Goal: Check status: Check status

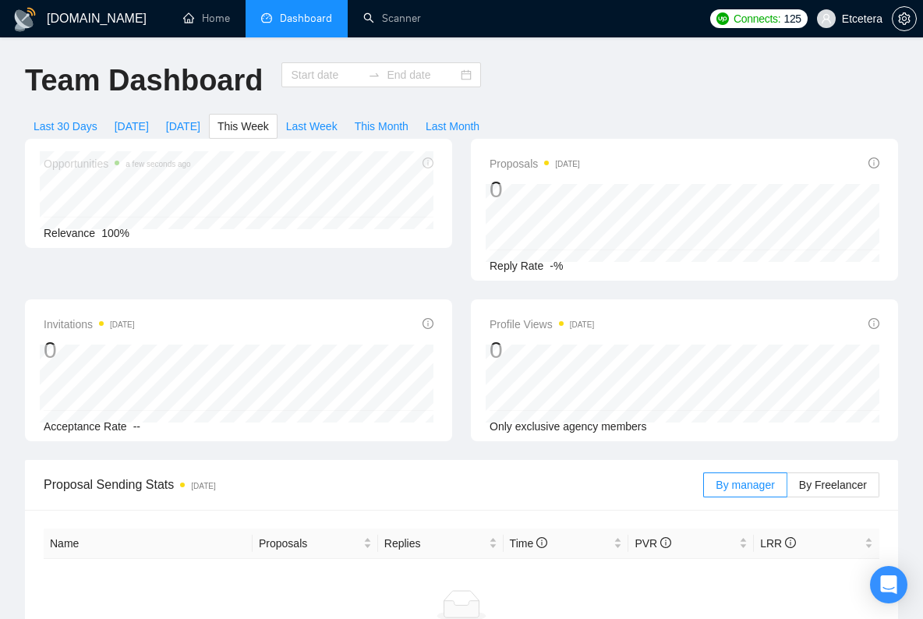
type input "[DATE]"
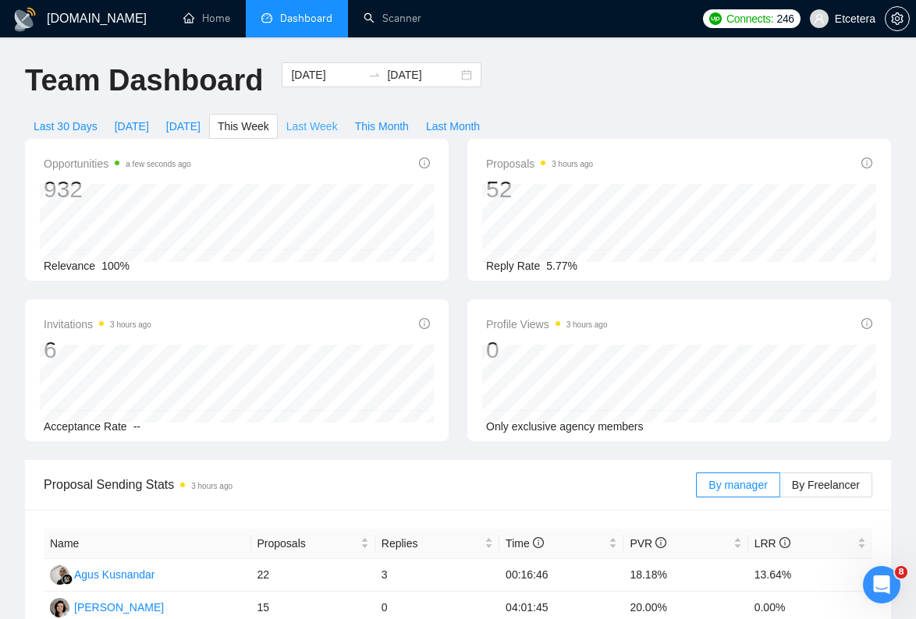
click at [338, 128] on span "Last Week" at bounding box center [311, 126] width 51 height 17
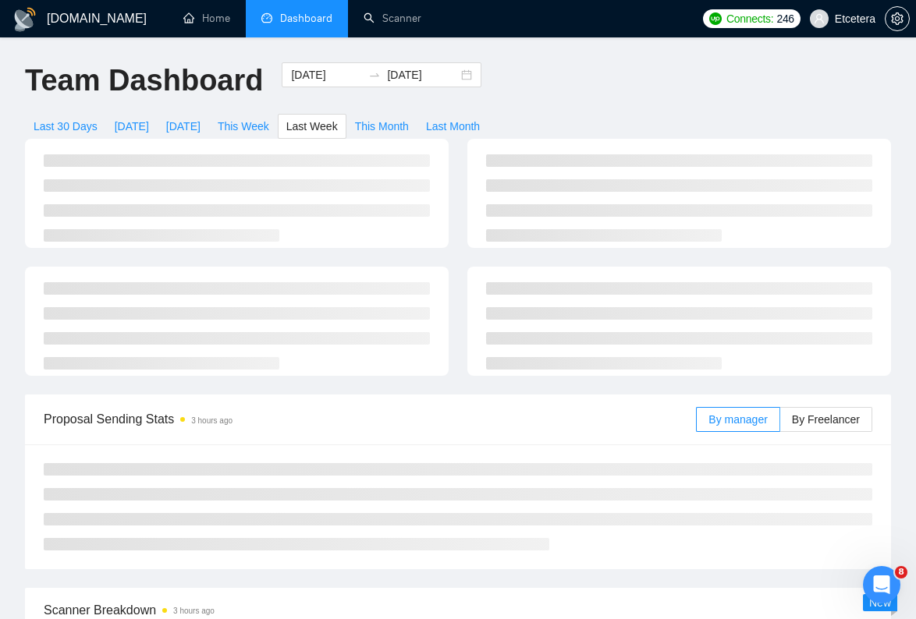
type input "2025-08-18"
type input "2025-08-24"
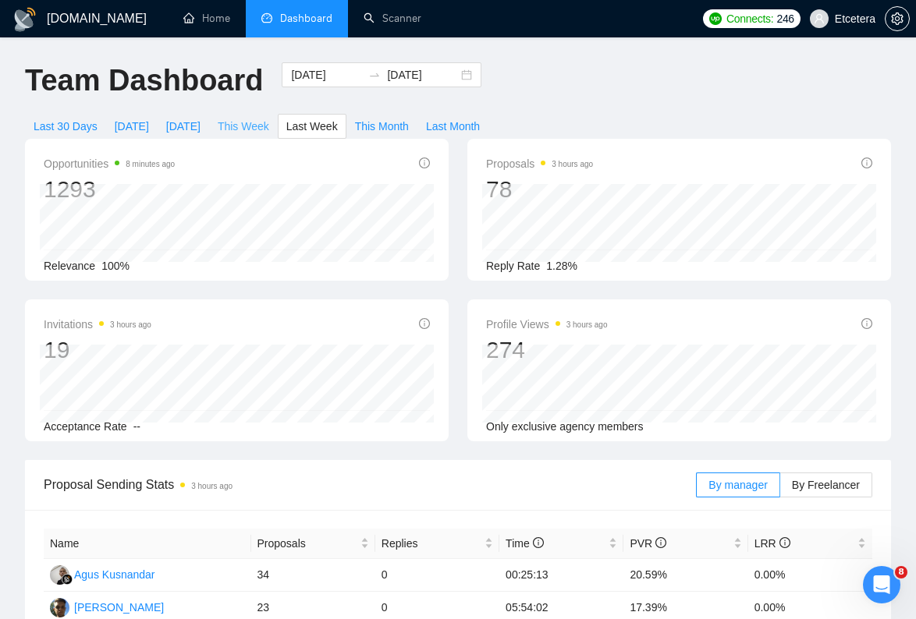
click at [253, 129] on span "This Week" at bounding box center [243, 126] width 51 height 17
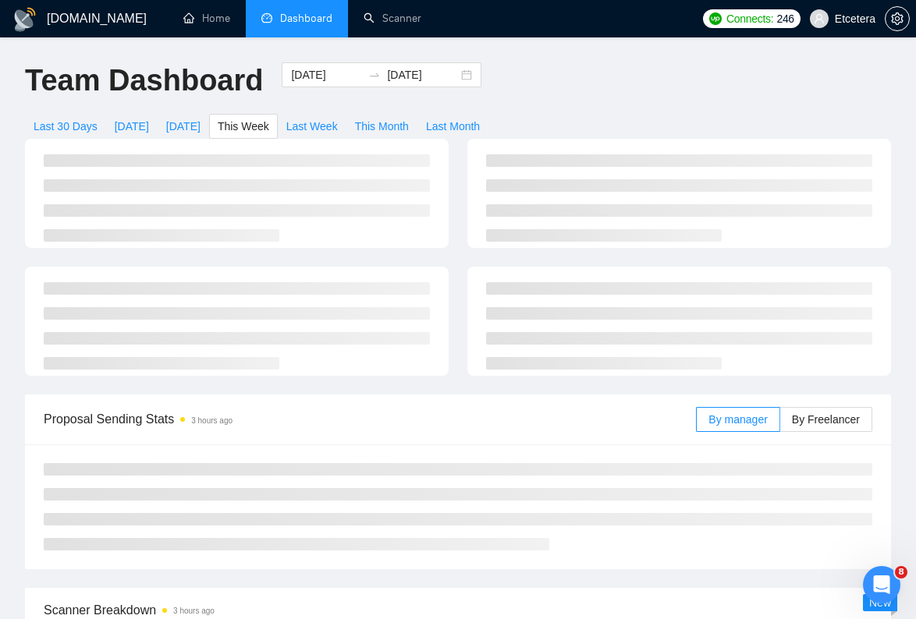
type input "[DATE]"
